Goal: Navigation & Orientation: Find specific page/section

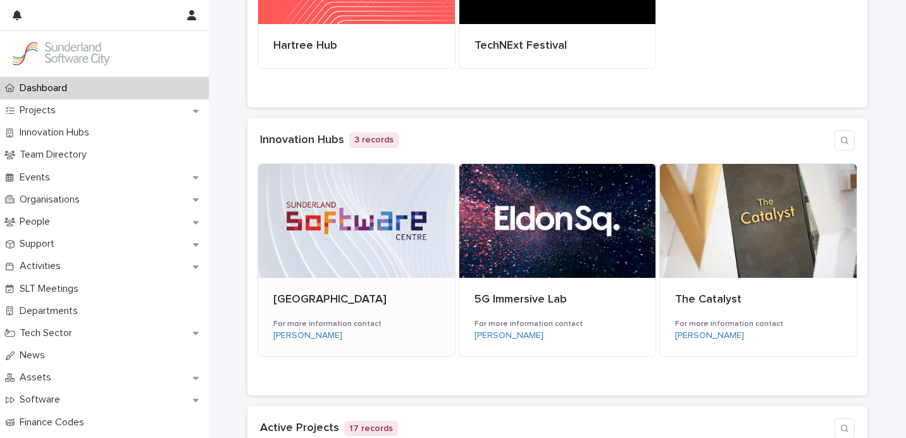
scroll to position [241, 0]
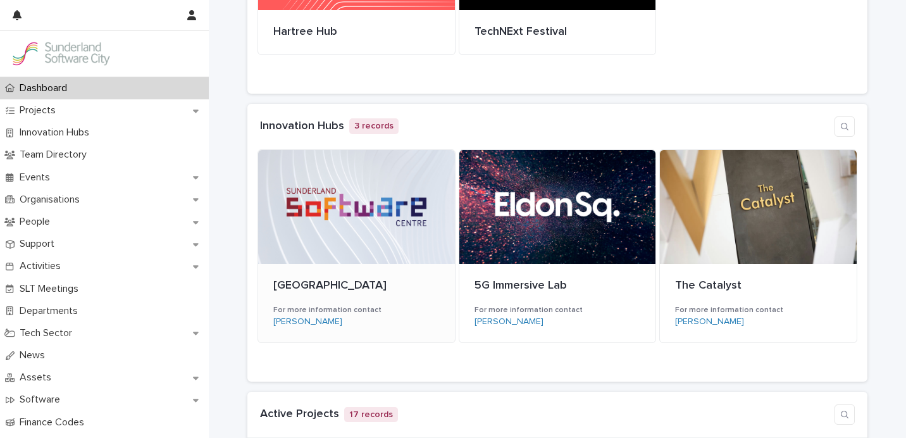
click at [378, 212] on div at bounding box center [356, 207] width 197 height 114
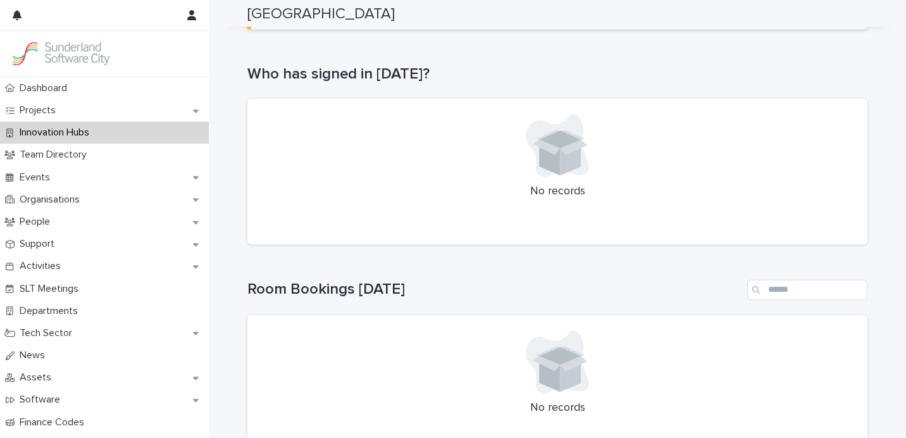
scroll to position [216, 0]
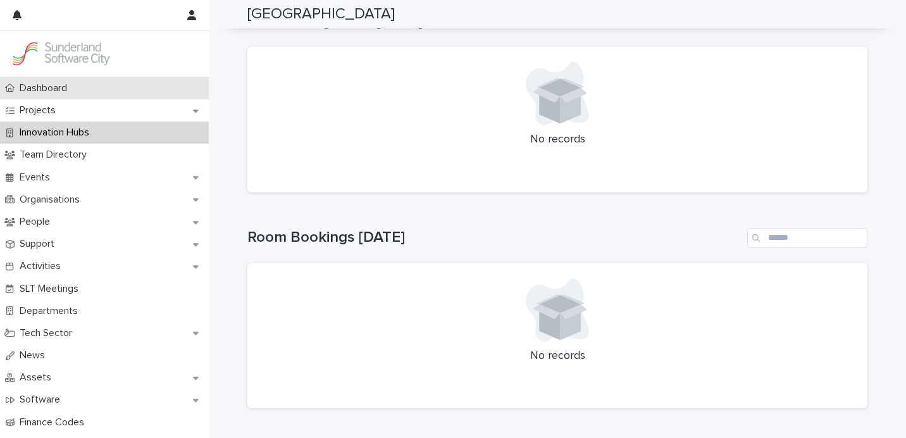
click at [85, 91] on div "Dashboard" at bounding box center [104, 88] width 209 height 22
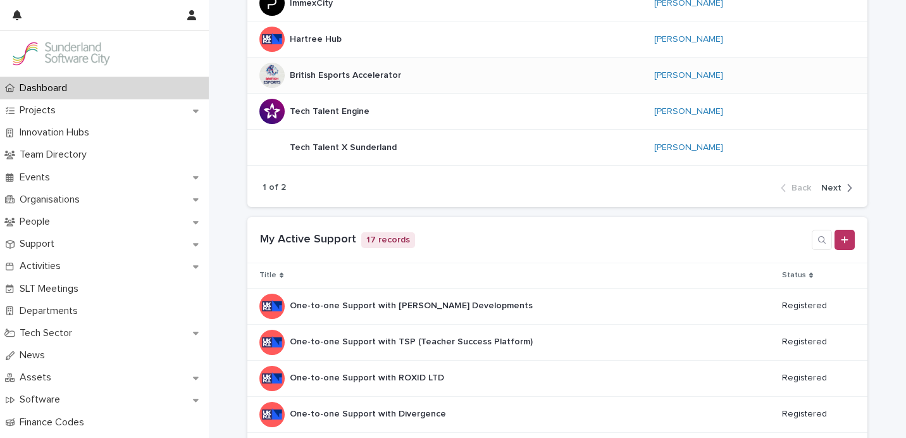
scroll to position [863, 0]
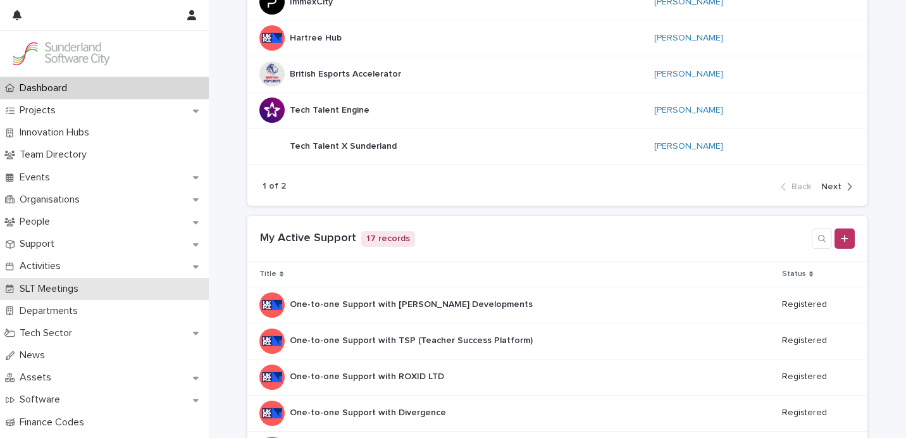
click at [47, 284] on p "SLT Meetings" at bounding box center [52, 289] width 74 height 12
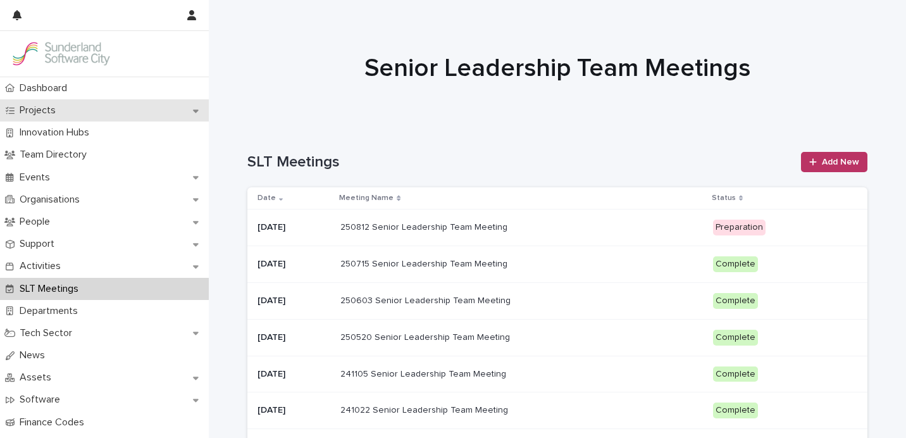
click at [89, 120] on div "Projects" at bounding box center [104, 110] width 209 height 22
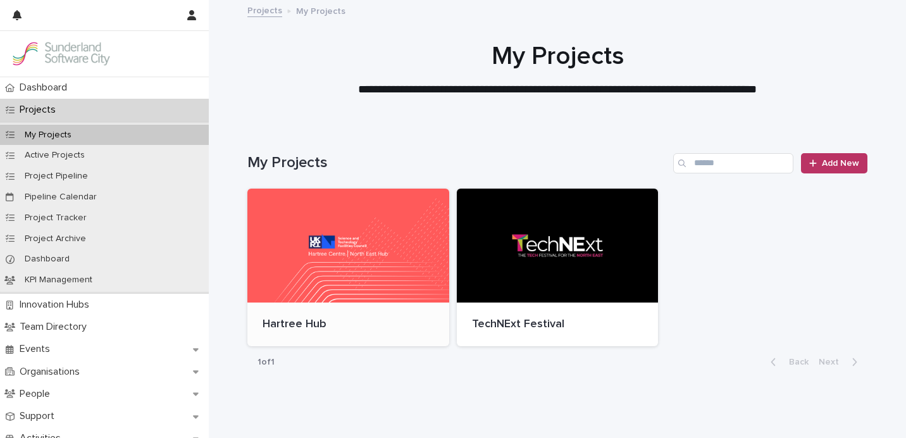
click at [381, 242] on div at bounding box center [348, 245] width 202 height 114
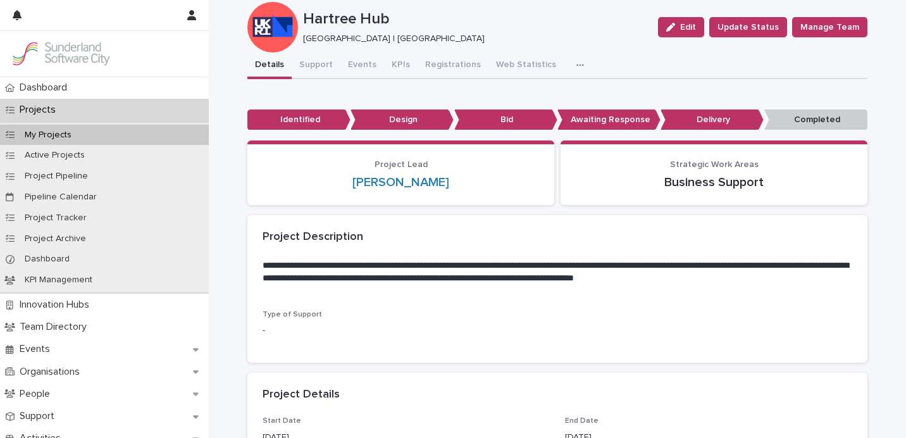
scroll to position [28, 0]
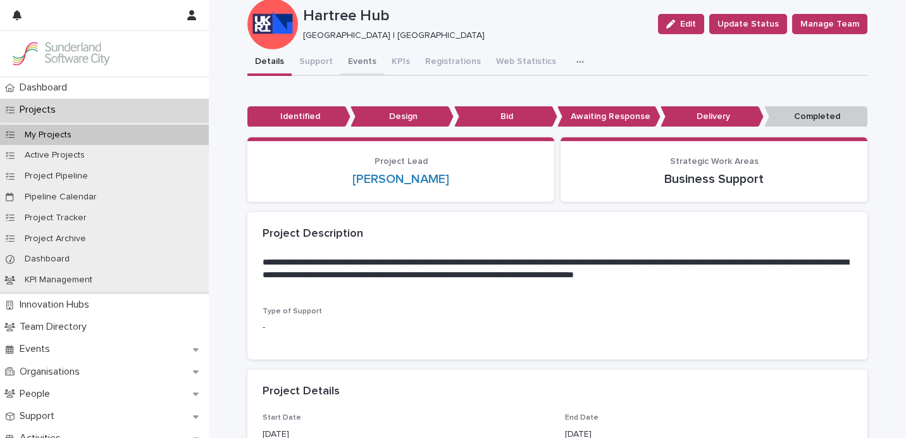
click at [350, 62] on button "Events" at bounding box center [362, 62] width 44 height 27
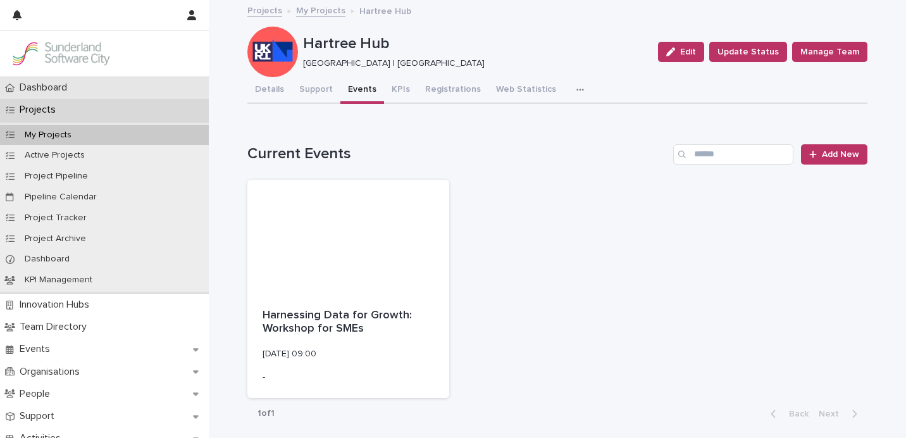
click at [112, 89] on div "Dashboard" at bounding box center [104, 88] width 209 height 22
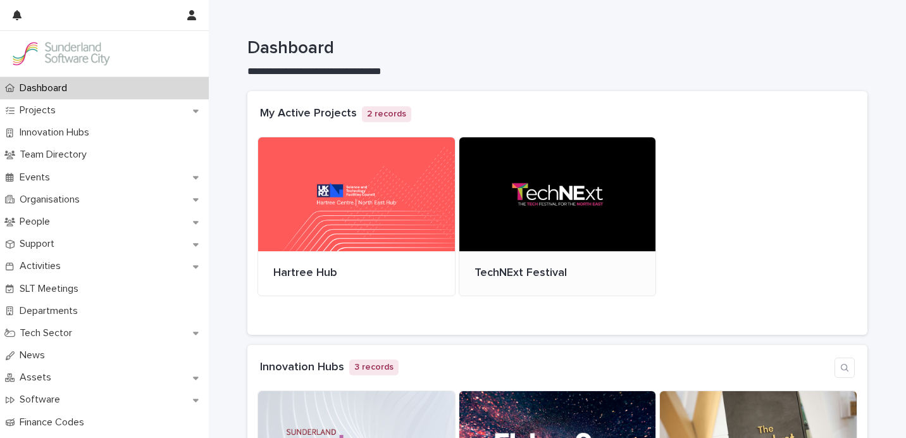
click at [630, 183] on div at bounding box center [557, 194] width 197 height 114
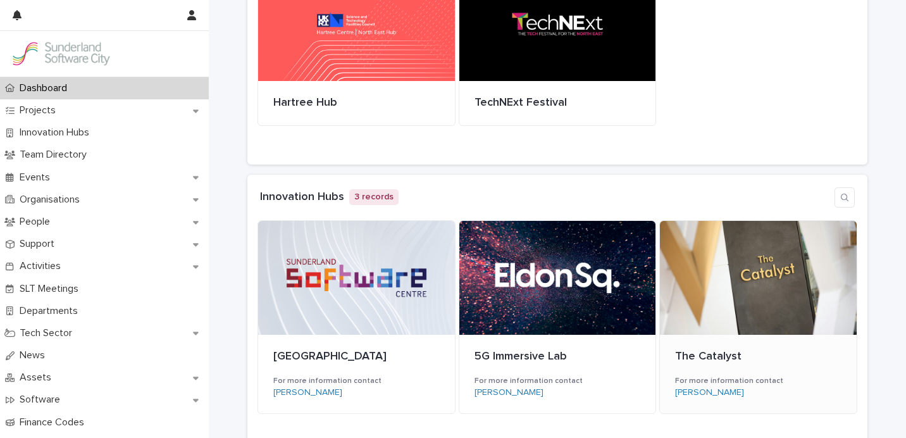
scroll to position [174, 0]
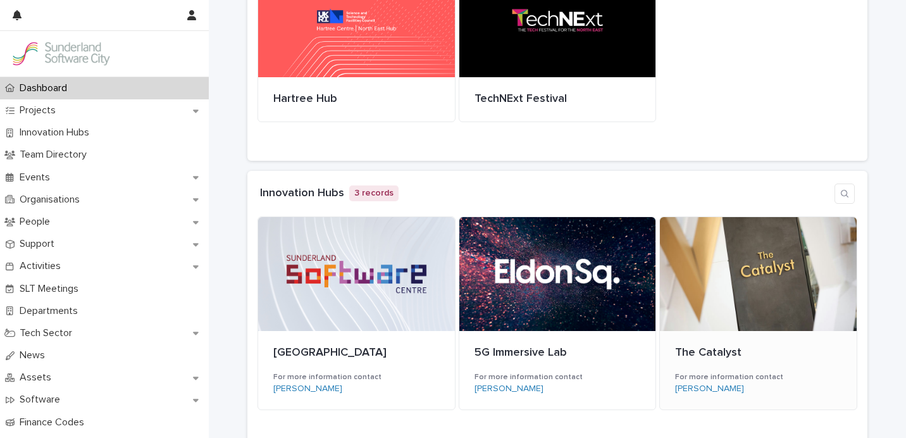
click at [728, 234] on div at bounding box center [758, 274] width 197 height 114
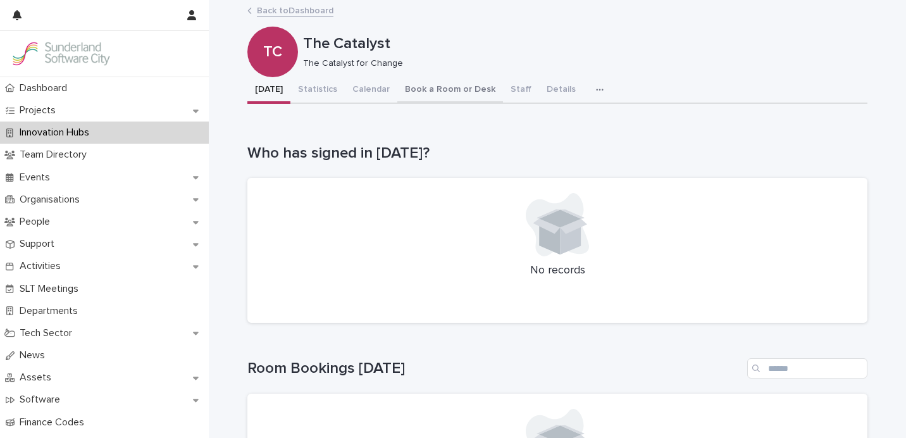
click at [427, 92] on button "Book a Room or Desk" at bounding box center [450, 90] width 106 height 27
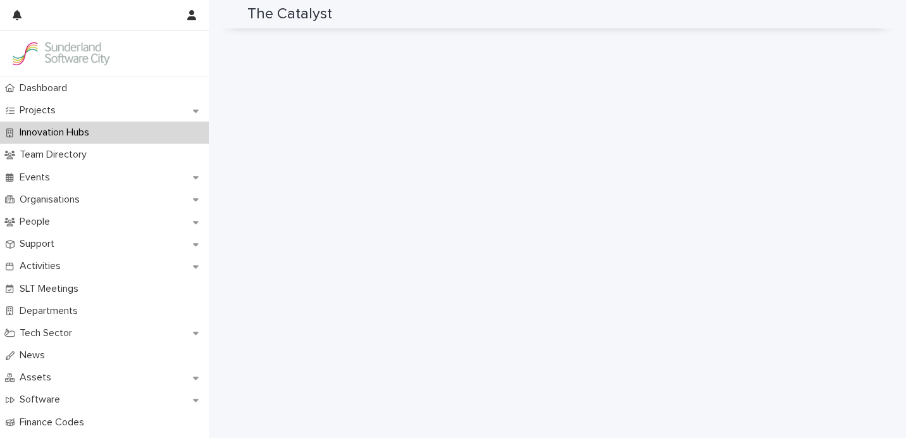
scroll to position [132, 0]
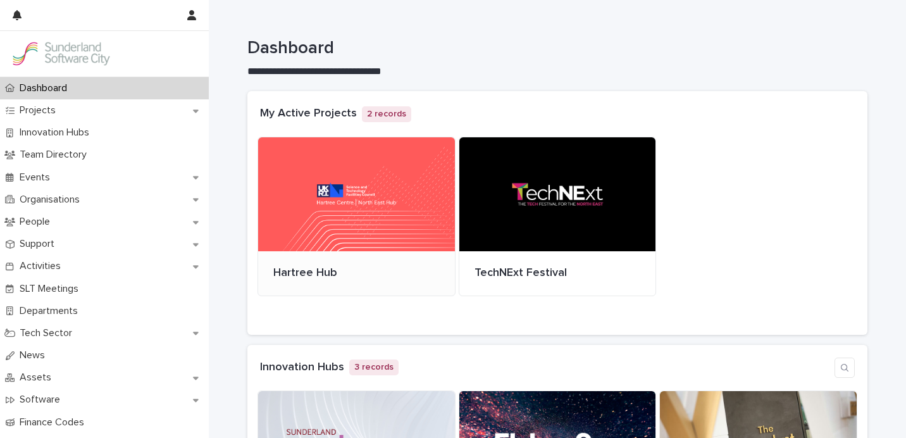
click at [328, 240] on div at bounding box center [356, 194] width 197 height 114
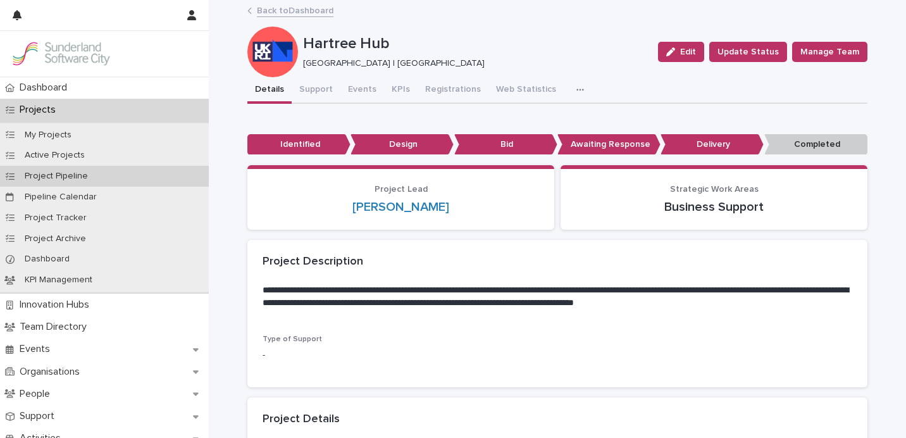
click at [44, 175] on p "Project Pipeline" at bounding box center [56, 176] width 83 height 11
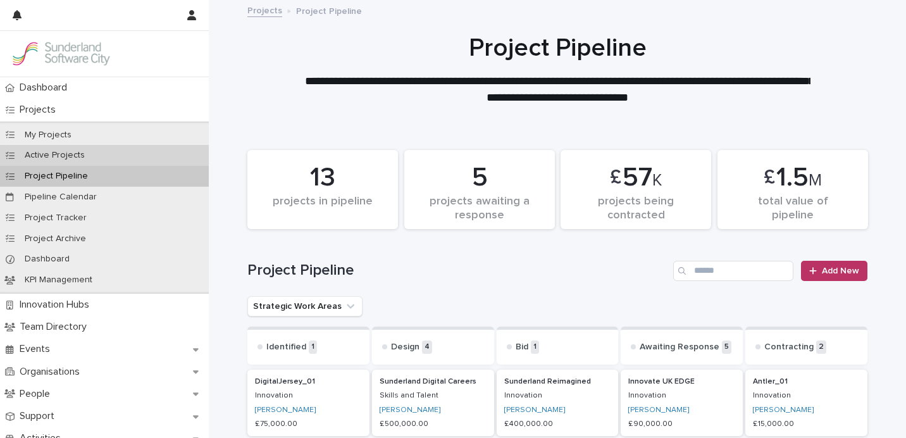
click at [47, 148] on div "Active Projects" at bounding box center [104, 155] width 209 height 21
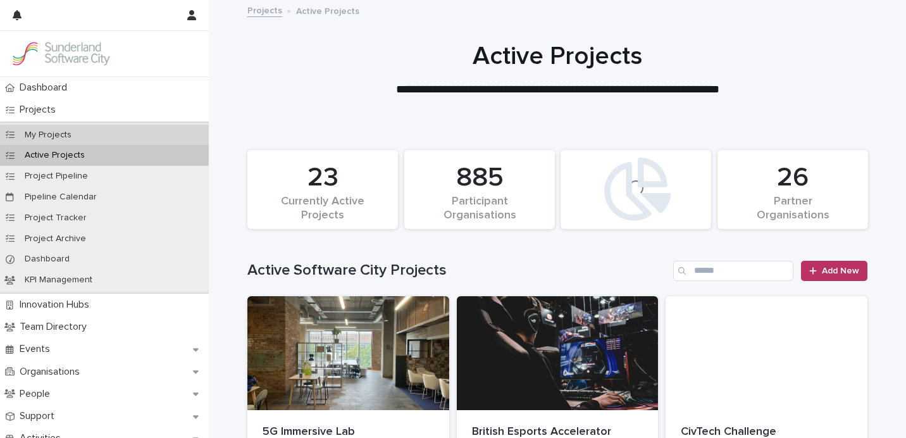
click at [49, 138] on p "My Projects" at bounding box center [48, 135] width 67 height 11
